Goal: Information Seeking & Learning: Learn about a topic

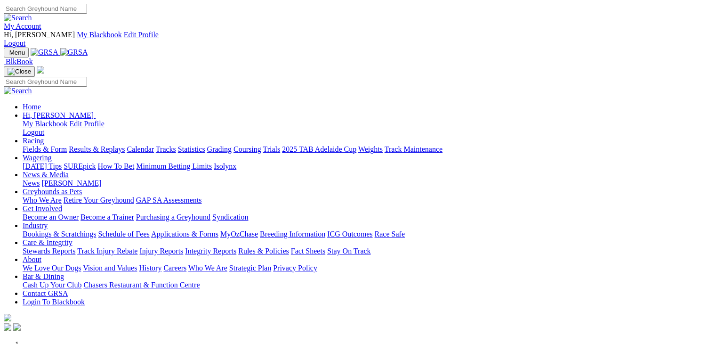
click at [44, 136] on link "Racing" at bounding box center [33, 140] width 21 height 8
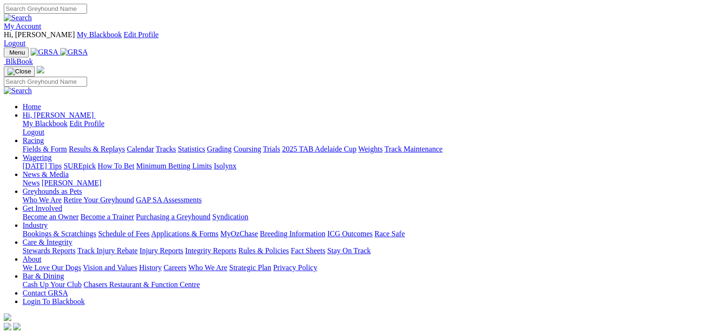
click at [44, 145] on link "Fields & Form" at bounding box center [45, 149] width 44 height 8
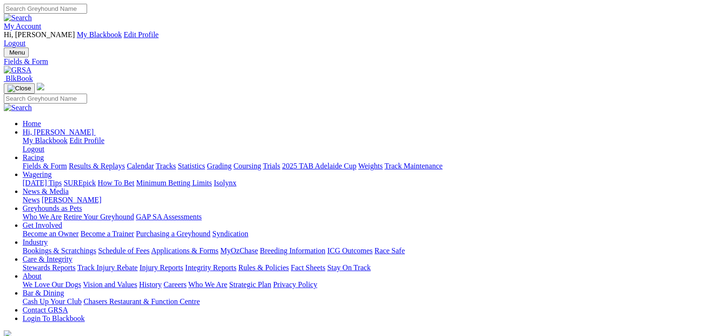
select select "WA"
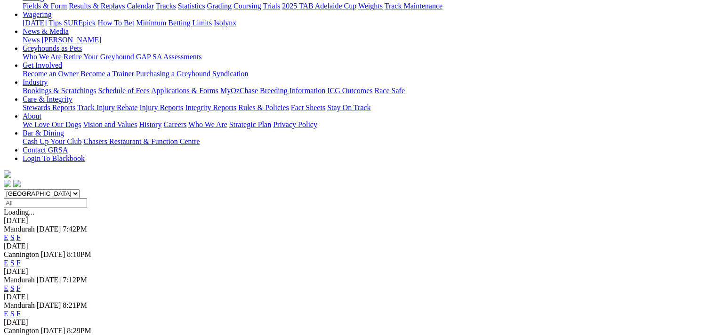
scroll to position [188, 0]
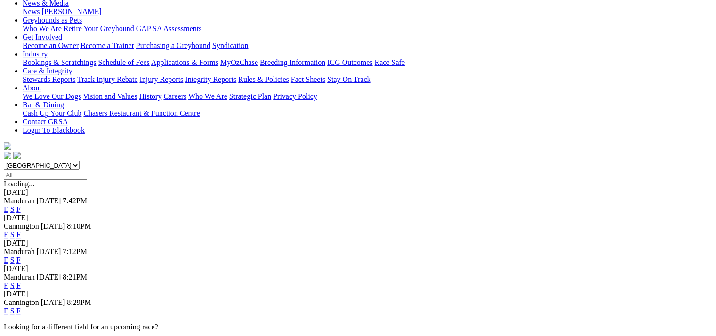
click at [8, 307] on link "E" at bounding box center [6, 311] width 5 height 8
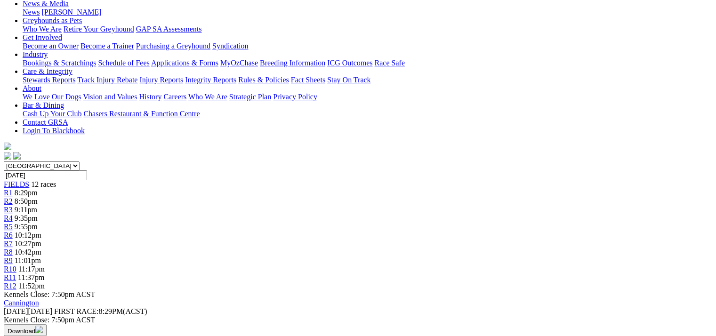
scroll to position [188, 0]
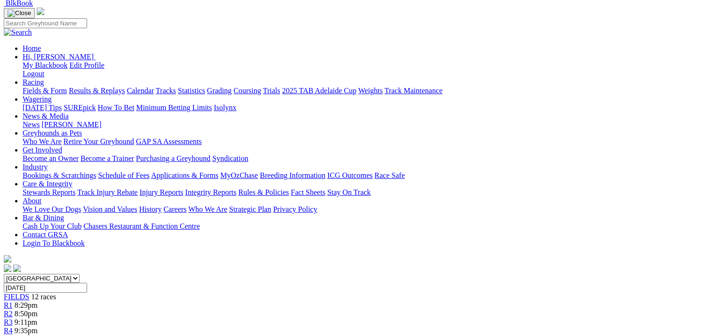
scroll to position [0, 0]
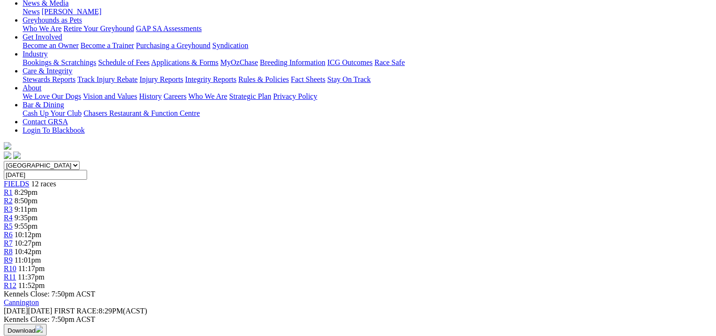
drag, startPoint x: 128, startPoint y: 136, endPoint x: 132, endPoint y: 142, distance: 7.7
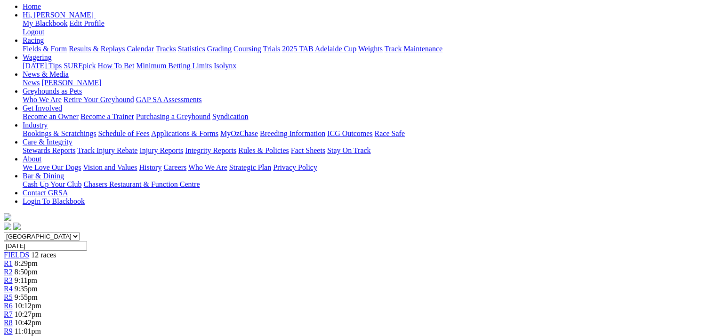
scroll to position [141, 0]
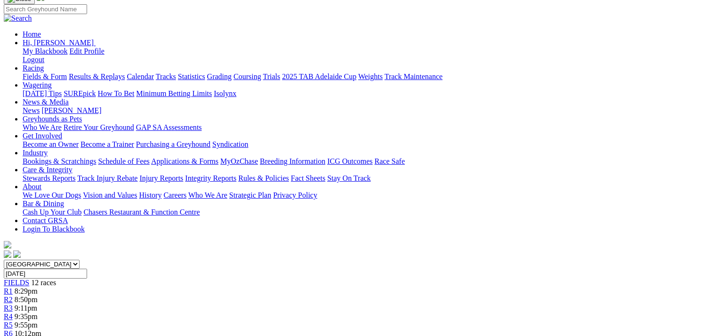
scroll to position [0, 0]
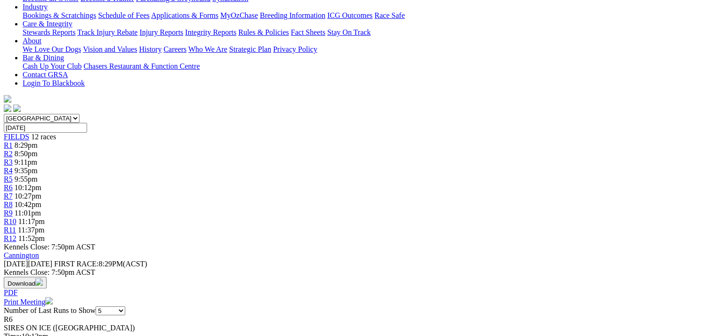
drag, startPoint x: 144, startPoint y: 88, endPoint x: 171, endPoint y: 114, distance: 36.9
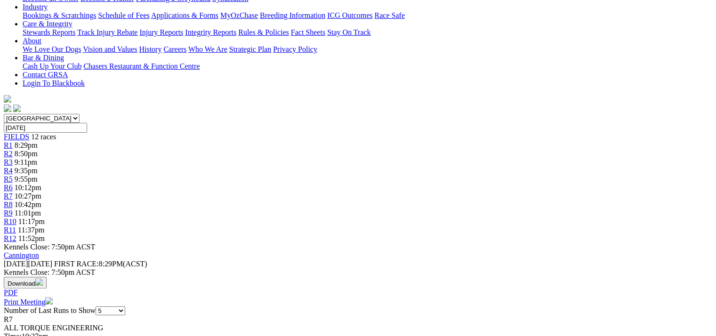
scroll to position [235, 0]
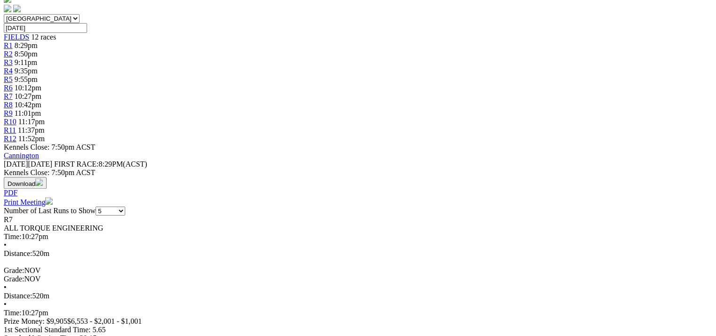
scroll to position [0, 0]
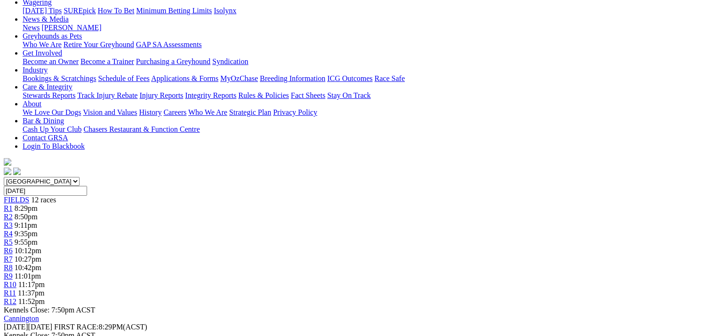
scroll to position [0, 0]
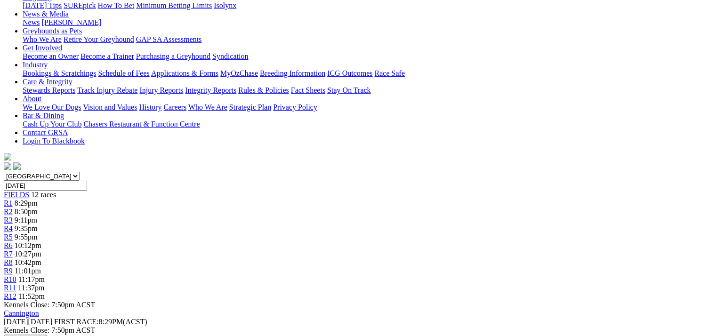
scroll to position [188, 0]
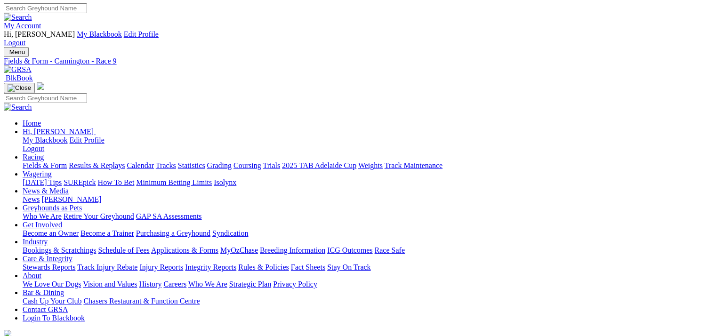
scroll to position [0, 0]
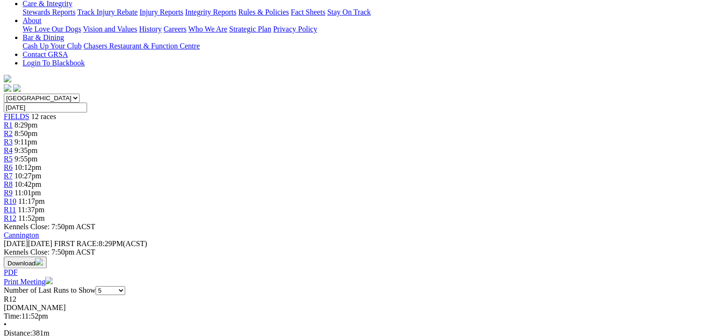
scroll to position [282, 0]
